Goal: Information Seeking & Learning: Learn about a topic

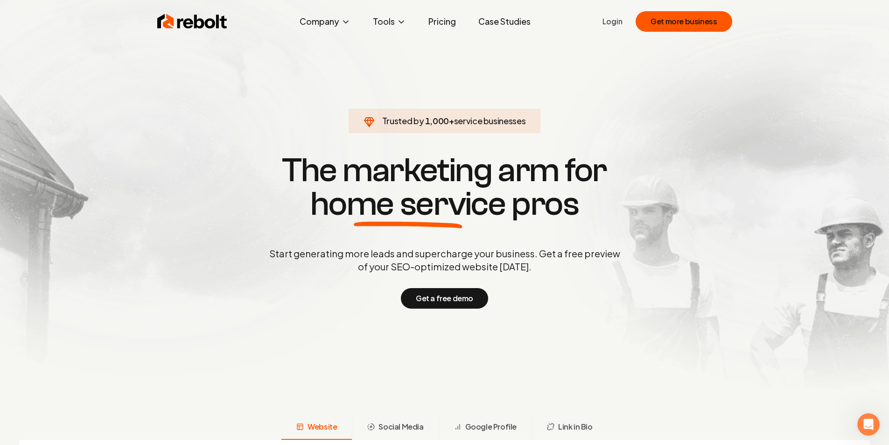
click at [447, 23] on link "Pricing" at bounding box center [442, 21] width 42 height 19
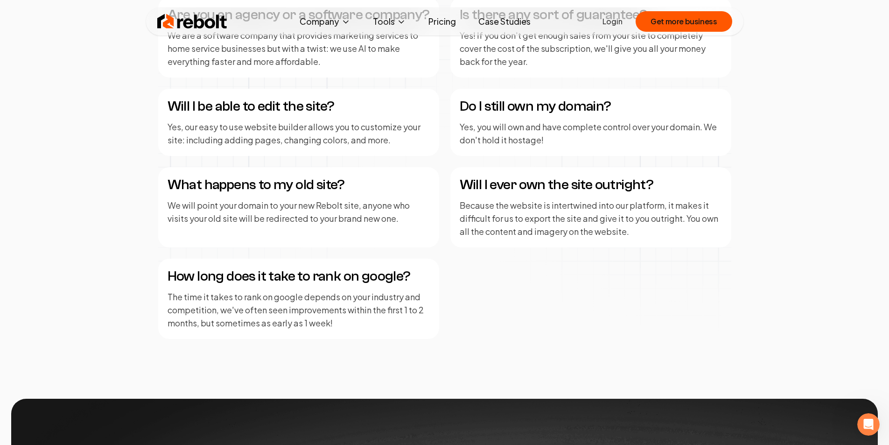
scroll to position [1214, 0]
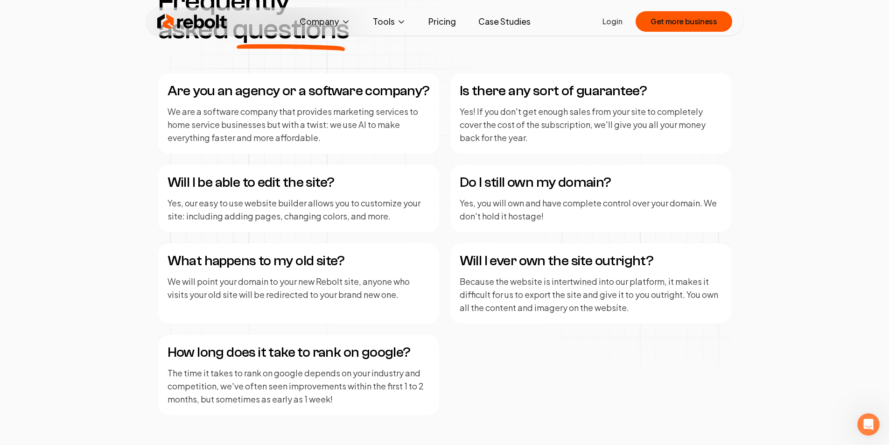
click at [502, 34] on div "Rebolt Company About Blog Jobs Tools Google Review QR Code Generator Google Bus…" at bounding box center [445, 21] width 598 height 28
click at [502, 28] on link "Case Studies" at bounding box center [504, 21] width 67 height 19
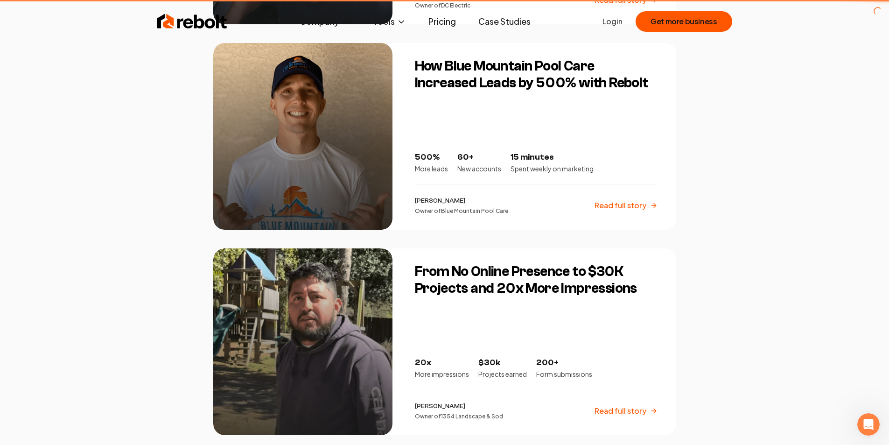
scroll to position [0, 0]
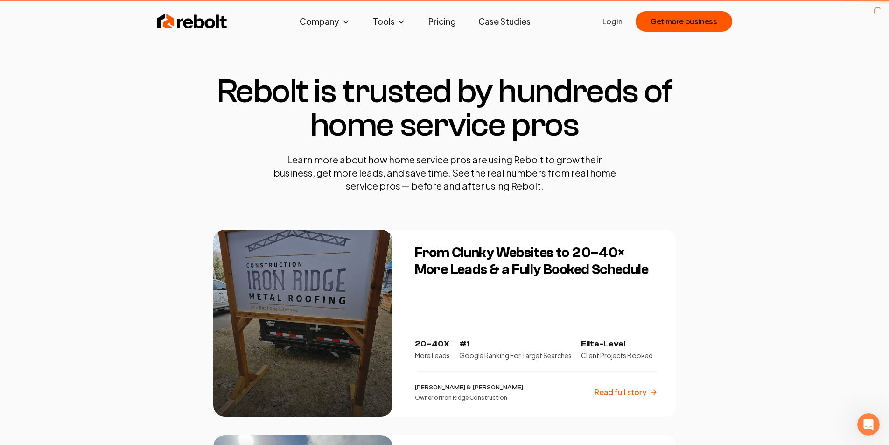
click at [502, 21] on link "Case Studies" at bounding box center [504, 21] width 67 height 19
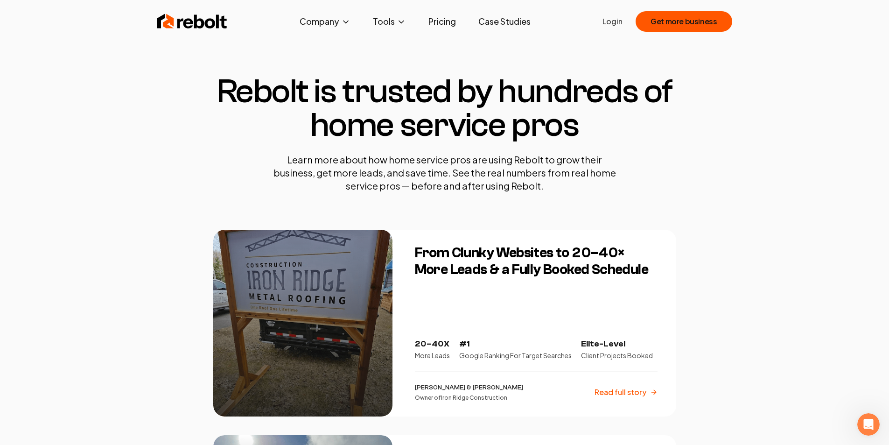
click at [438, 19] on link "Pricing" at bounding box center [442, 21] width 42 height 19
